Goal: Obtain resource: Download file/media

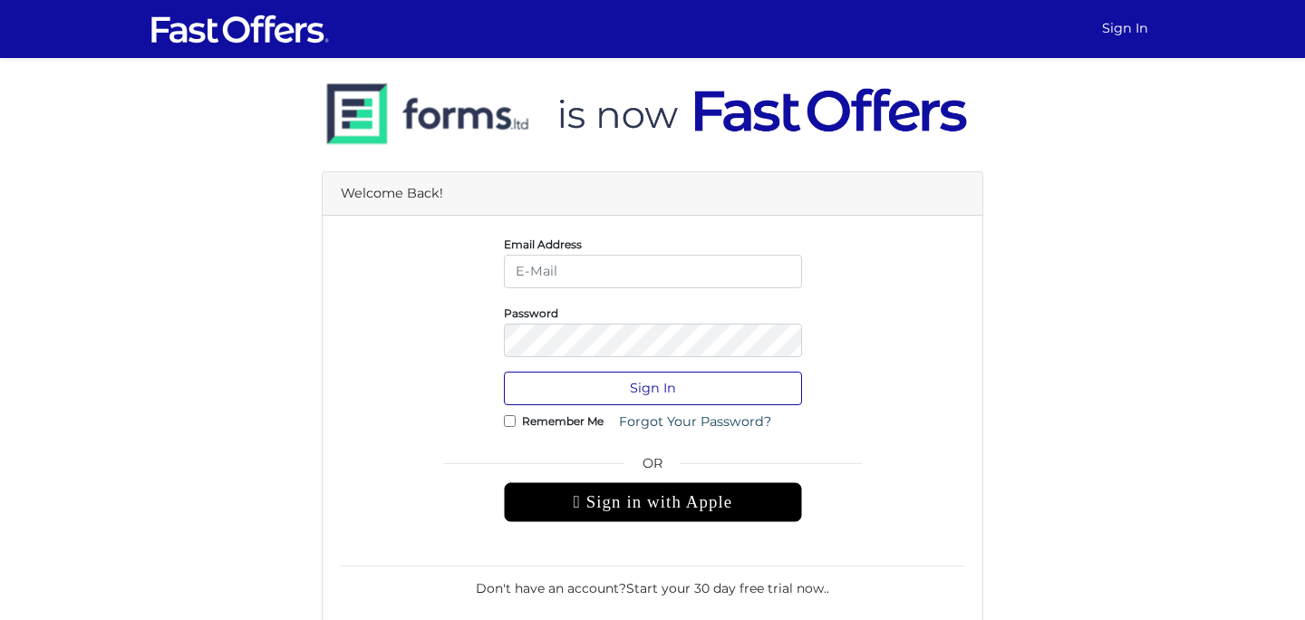
type input "dulith@strata.ca"
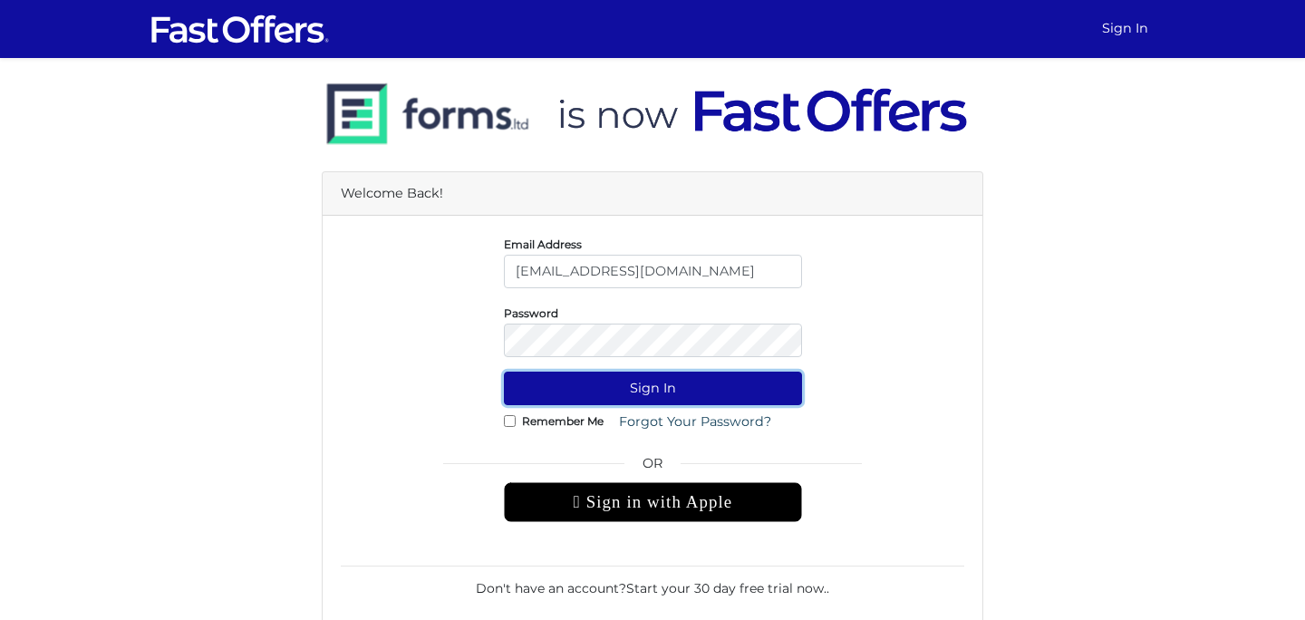
click at [629, 384] on button "Sign In" at bounding box center [653, 389] width 298 height 34
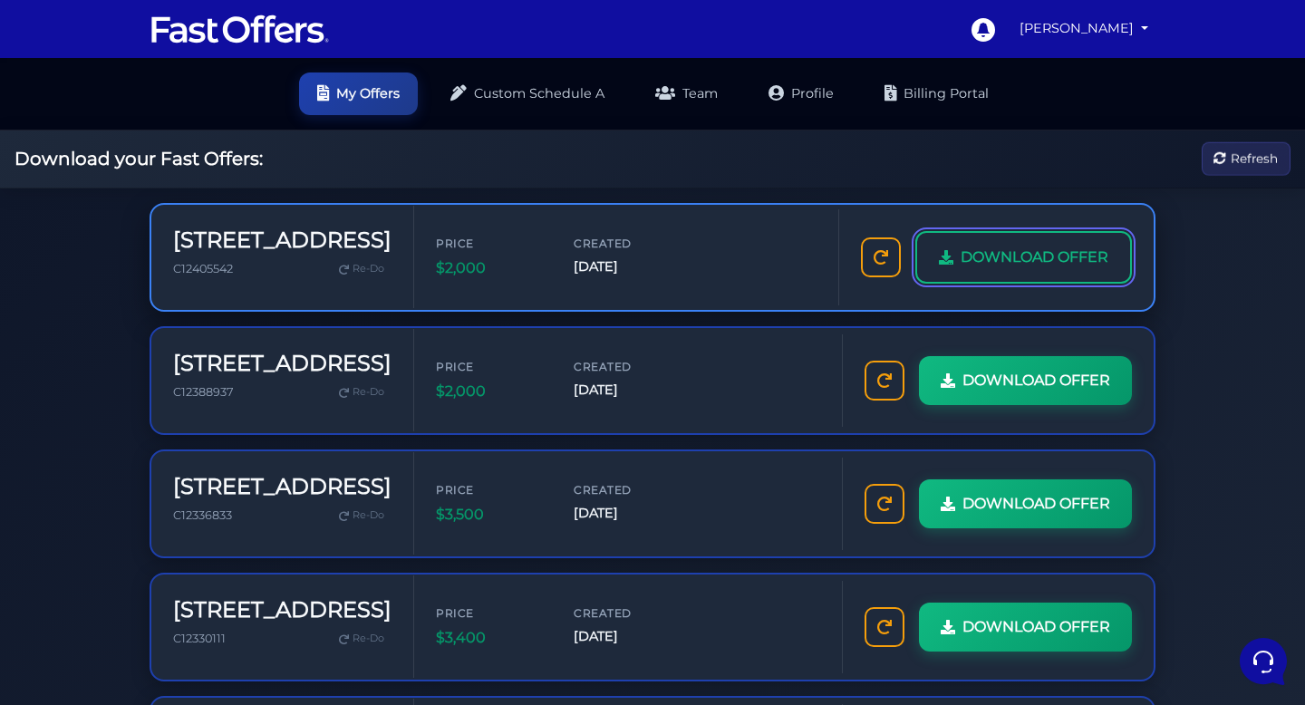
click at [1016, 259] on span "DOWNLOAD OFFER" at bounding box center [1034, 258] width 148 height 24
